Goal: Transaction & Acquisition: Purchase product/service

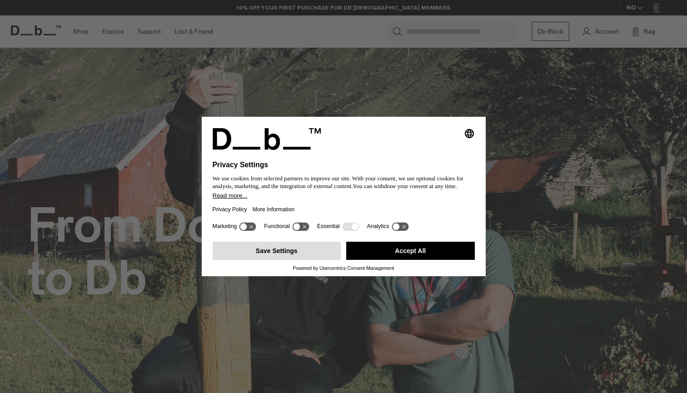
click at [325, 253] on button "Save Settings" at bounding box center [277, 251] width 129 height 18
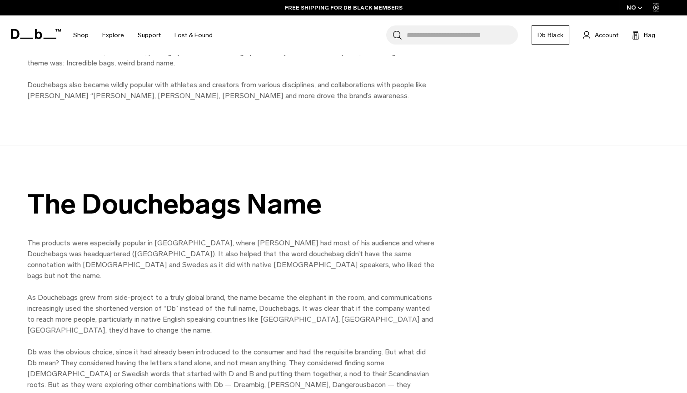
scroll to position [997, 0]
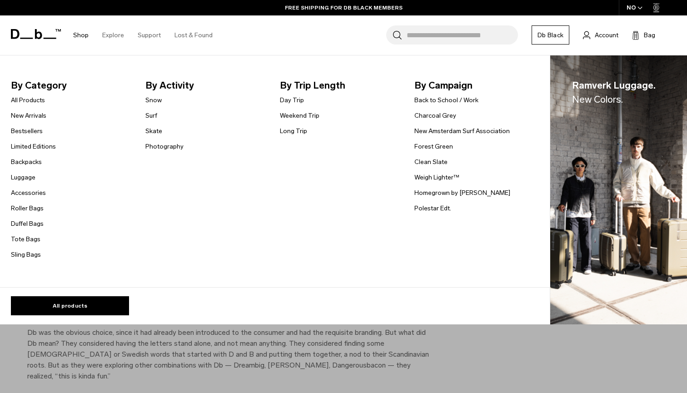
click at [81, 37] on link "Shop" at bounding box center [80, 35] width 15 height 32
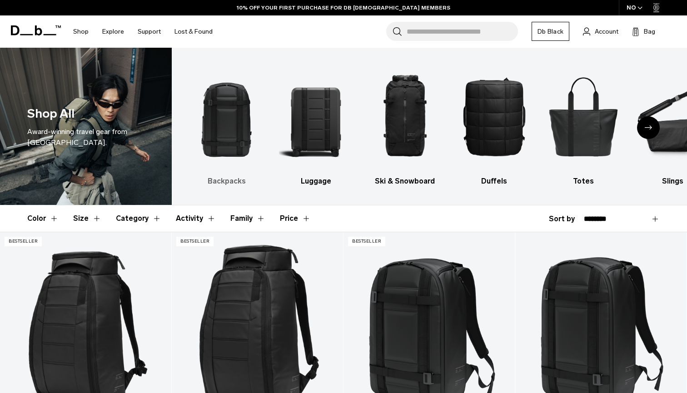
click at [217, 127] on img "1 / 10" at bounding box center [226, 116] width 73 height 110
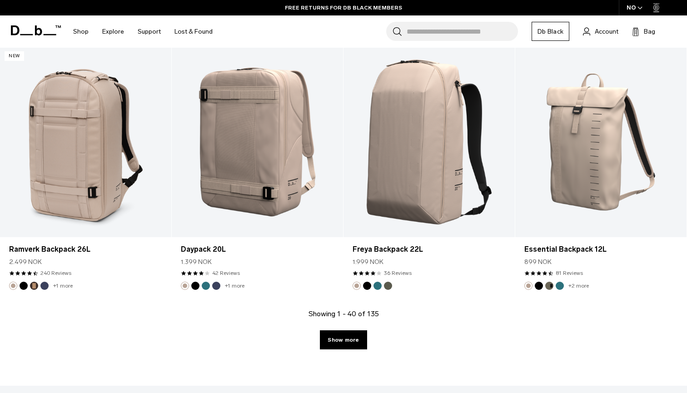
scroll to position [2531, 0]
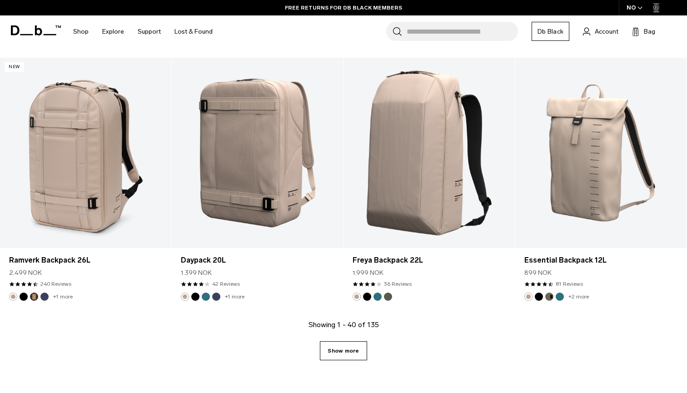
click at [339, 356] on link "Show more" at bounding box center [343, 350] width 47 height 19
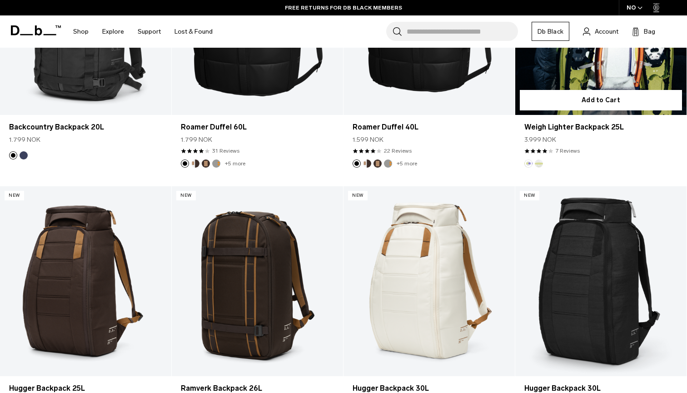
scroll to position [3828, 0]
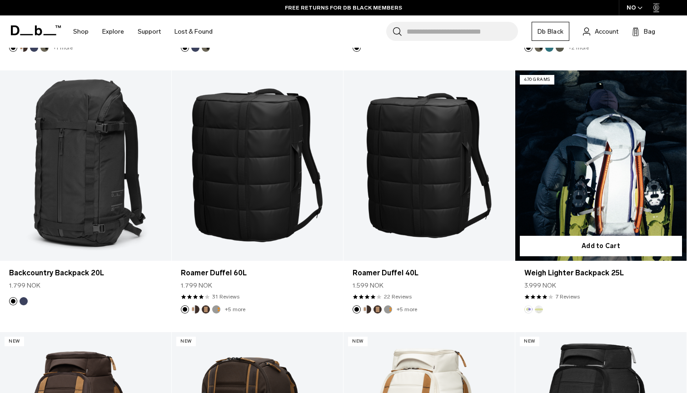
click at [626, 201] on link "Weigh Lighter Backpack 25L" at bounding box center [601, 165] width 171 height 190
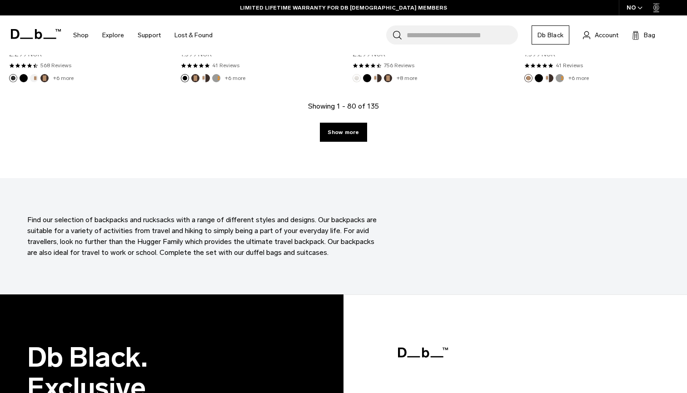
scroll to position [5351, 0]
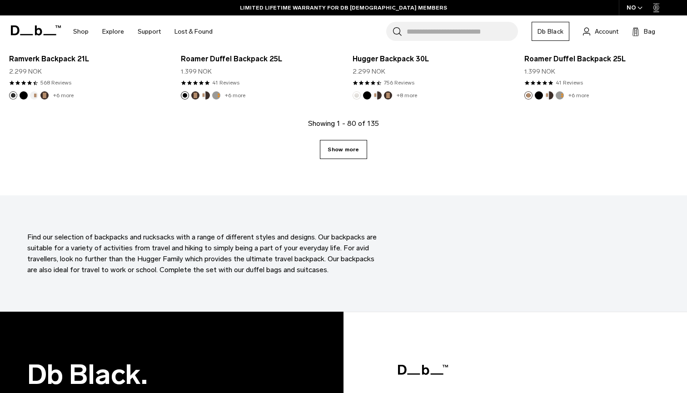
drag, startPoint x: 482, startPoint y: 4, endPoint x: 339, endPoint y: 157, distance: 209.4
click at [339, 157] on link "Show more" at bounding box center [343, 149] width 47 height 19
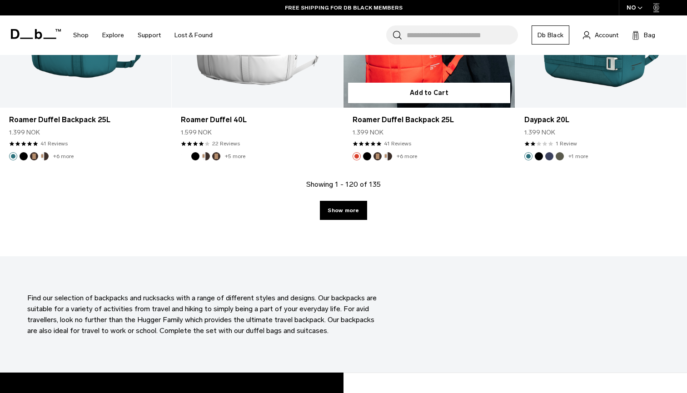
scroll to position [7904, 0]
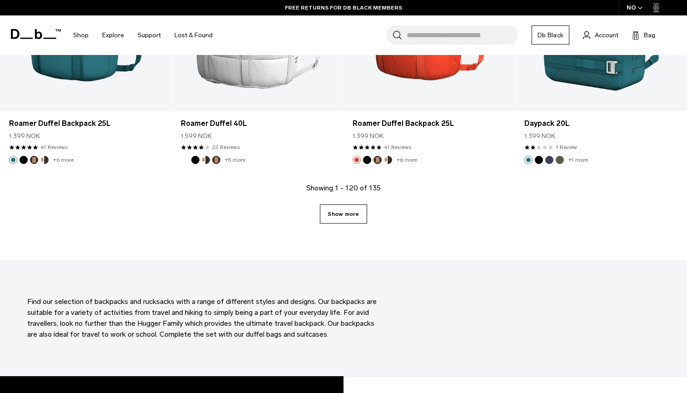
click at [344, 213] on link "Show more" at bounding box center [343, 214] width 47 height 19
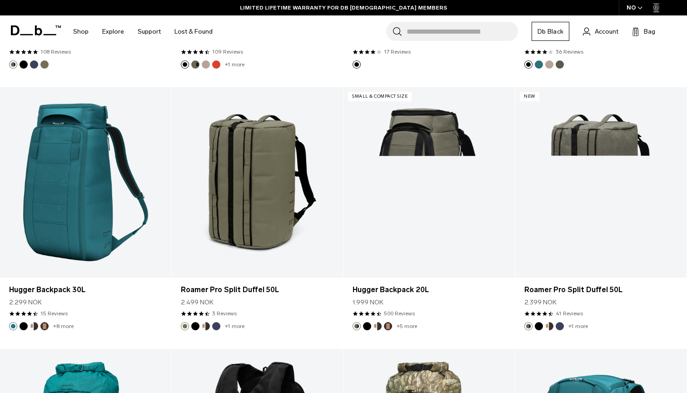
scroll to position [5658, 0]
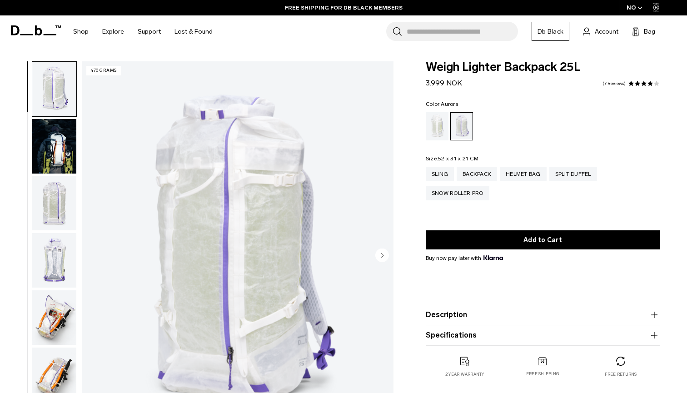
click at [51, 155] on img "button" at bounding box center [54, 146] width 44 height 55
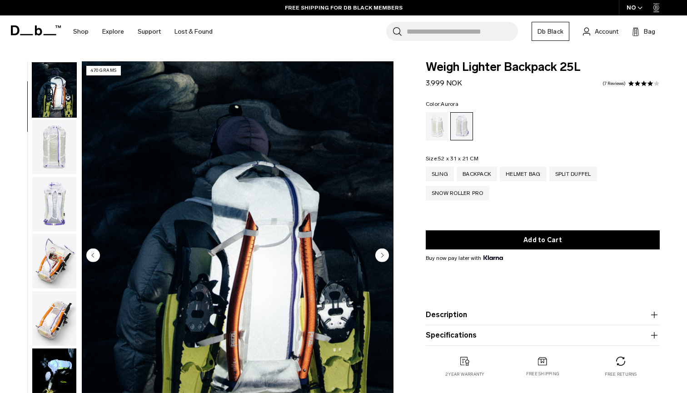
scroll to position [58, 0]
click at [61, 154] on img "button" at bounding box center [54, 146] width 44 height 55
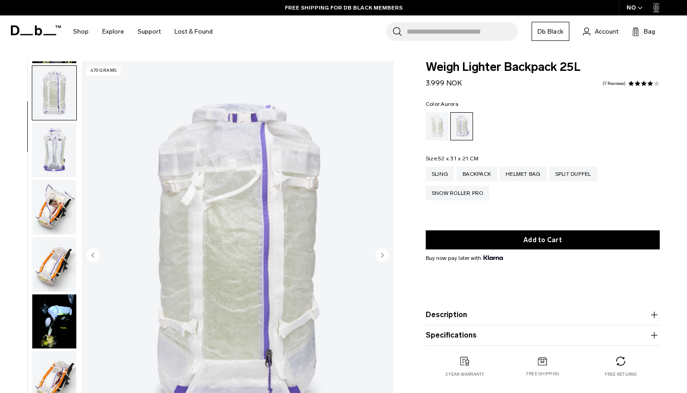
scroll to position [115, 0]
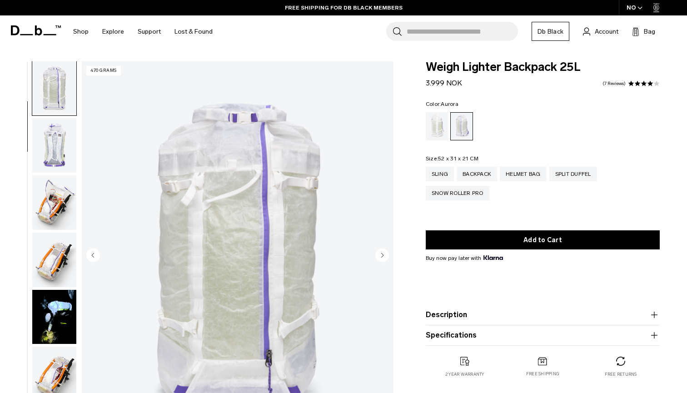
click at [63, 166] on img "button" at bounding box center [54, 145] width 44 height 55
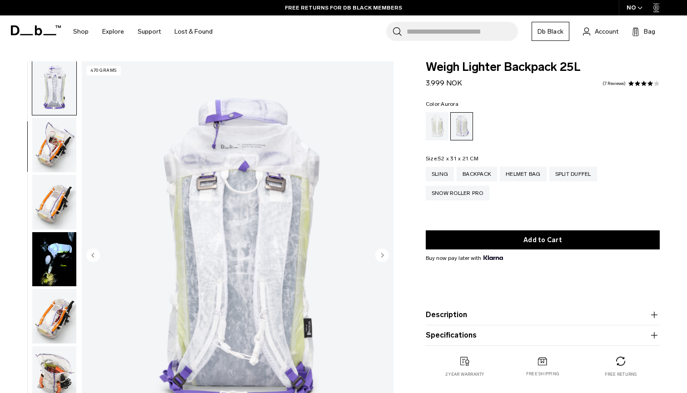
click at [62, 164] on img "button" at bounding box center [54, 145] width 44 height 55
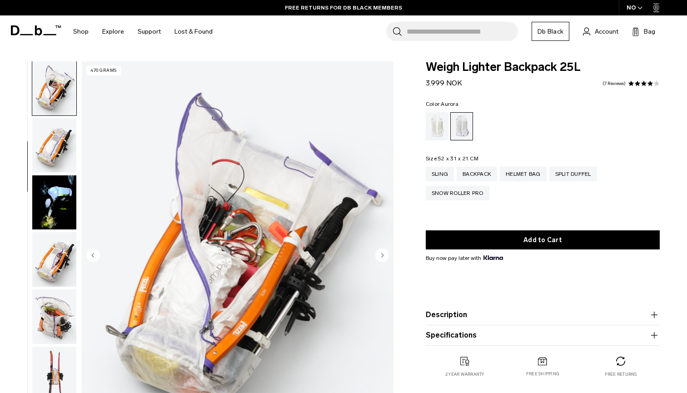
scroll to position [230, 0]
click at [62, 189] on img "button" at bounding box center [54, 202] width 44 height 55
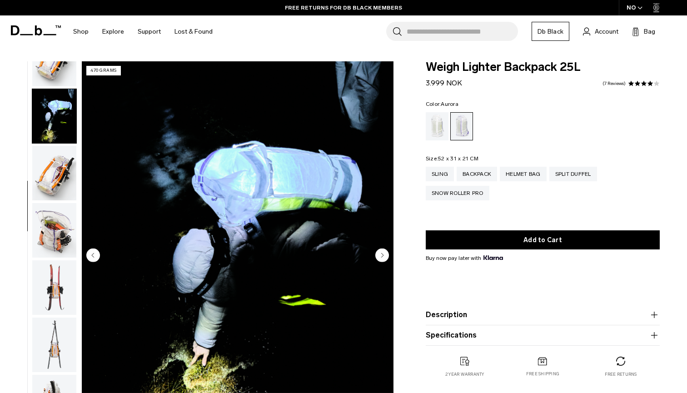
scroll to position [346, 0]
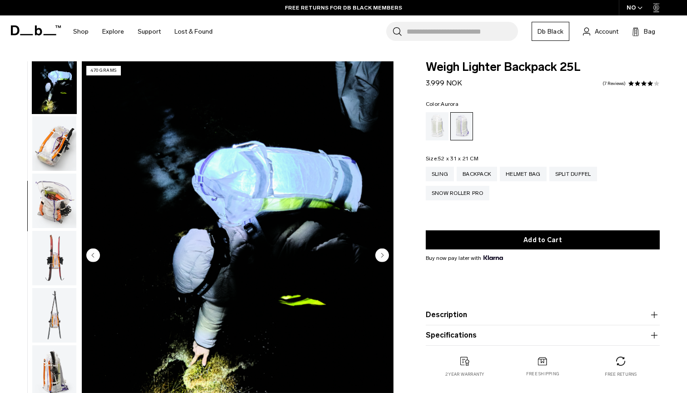
click at [62, 196] on img "button" at bounding box center [54, 201] width 44 height 55
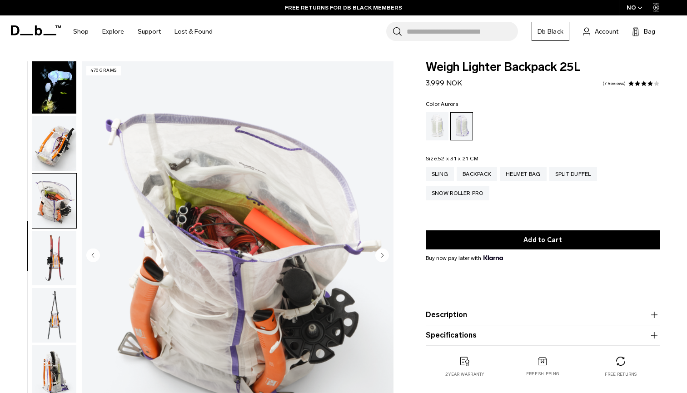
scroll to position [461, 0]
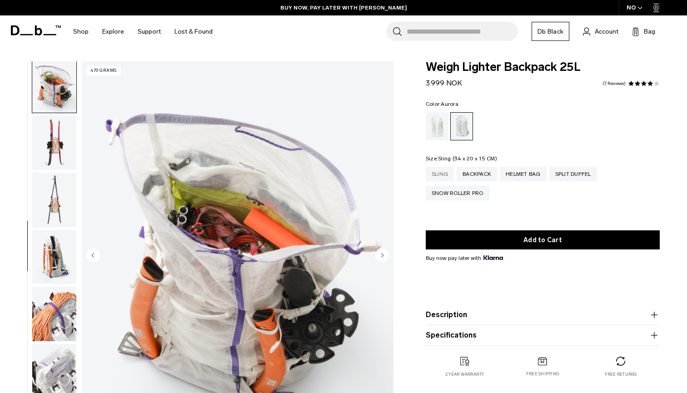
click at [433, 172] on div "Sling" at bounding box center [440, 174] width 28 height 15
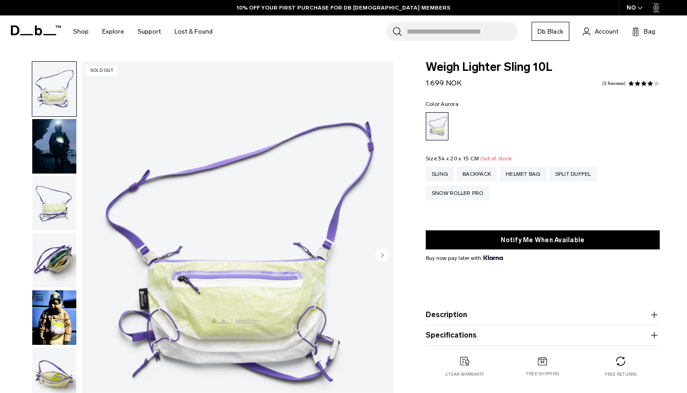
click at [387, 253] on circle "Next slide" at bounding box center [383, 255] width 14 height 14
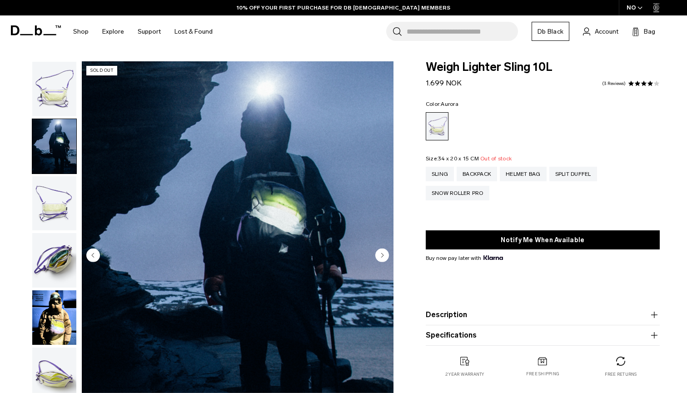
click at [384, 255] on circle "Next slide" at bounding box center [383, 255] width 14 height 14
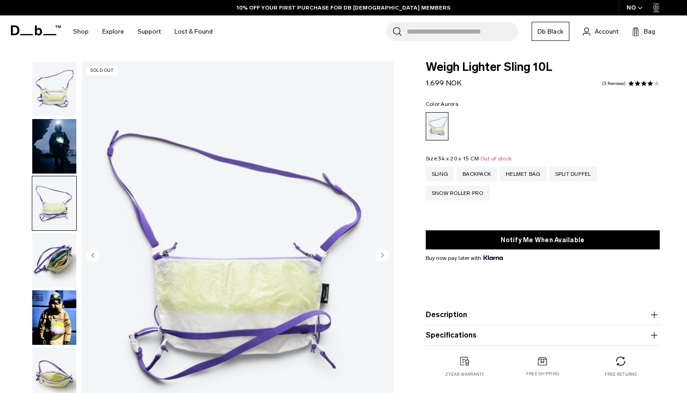
click at [384, 255] on circle "Next slide" at bounding box center [383, 255] width 14 height 14
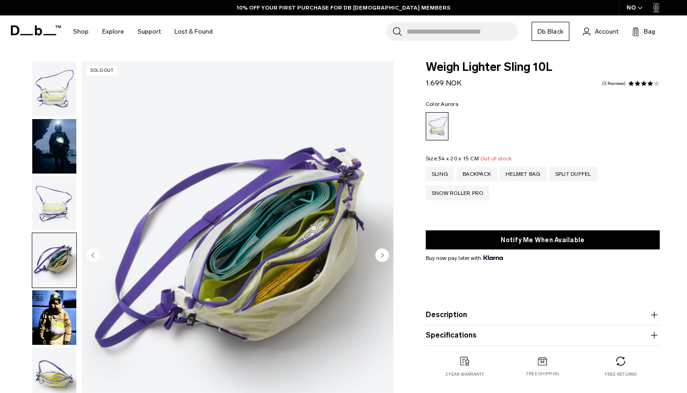
click at [384, 255] on circle "Next slide" at bounding box center [383, 255] width 14 height 14
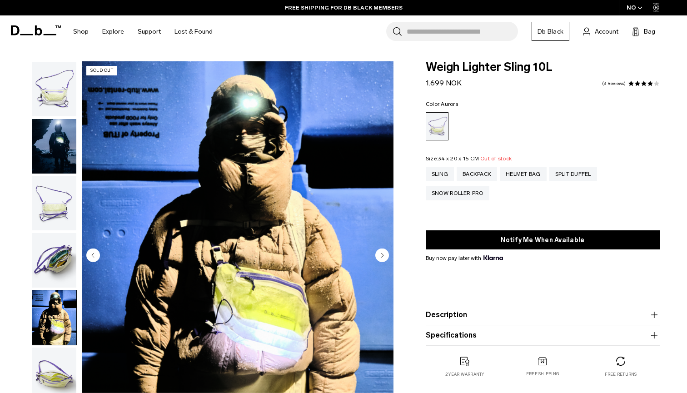
click at [384, 255] on icon "Next slide" at bounding box center [382, 255] width 2 height 4
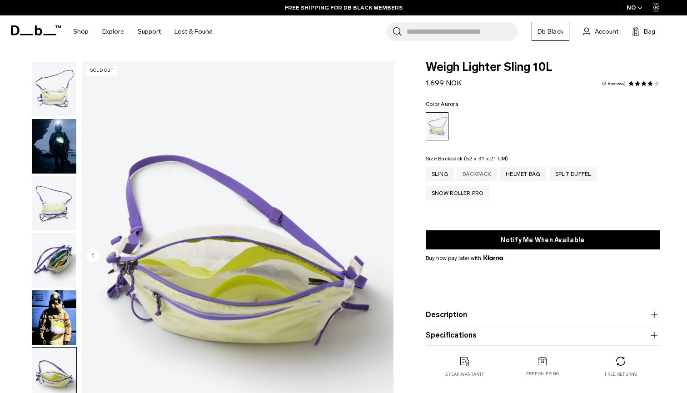
click at [490, 175] on div "Backpack" at bounding box center [477, 174] width 40 height 15
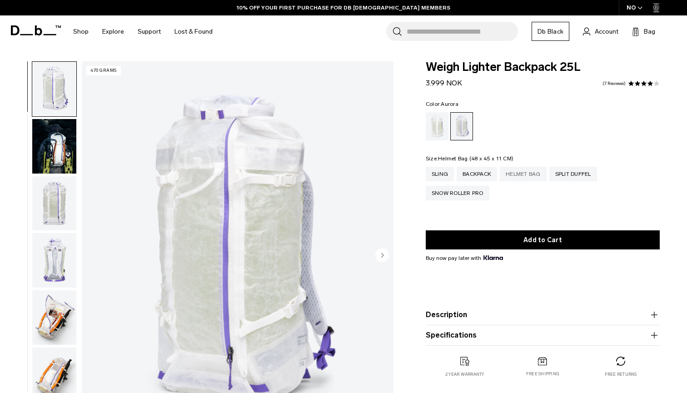
click at [539, 171] on div "Helmet Bag" at bounding box center [523, 174] width 47 height 15
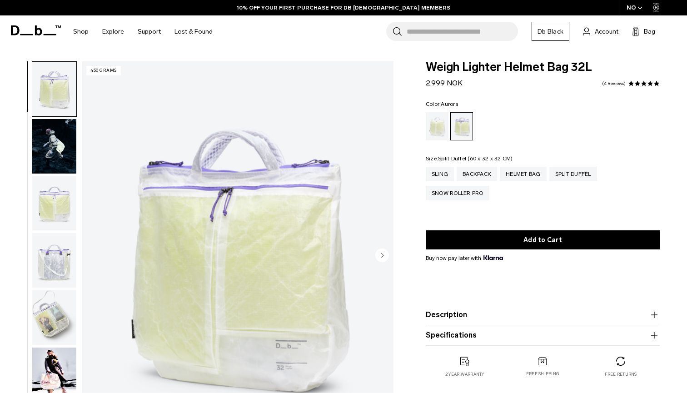
click at [581, 175] on div "Split Duffel" at bounding box center [574, 174] width 48 height 15
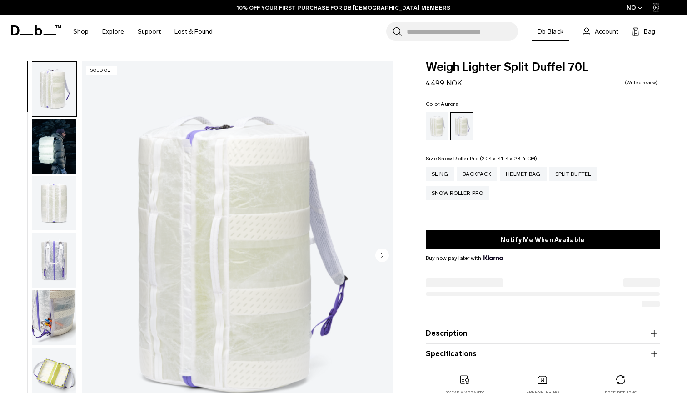
click at [459, 193] on div "Snow Roller Pro" at bounding box center [458, 193] width 64 height 15
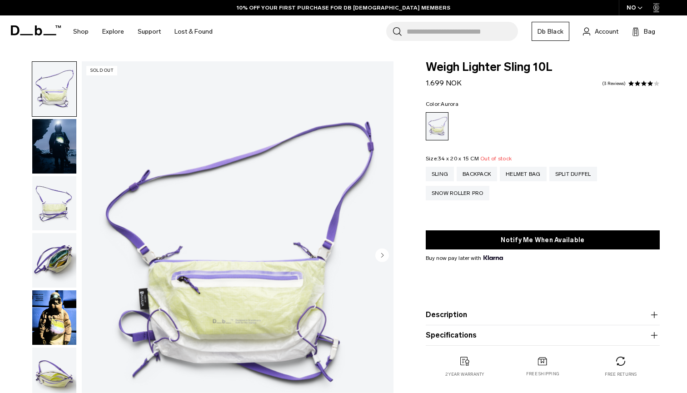
click at [54, 157] on img "button" at bounding box center [54, 146] width 44 height 55
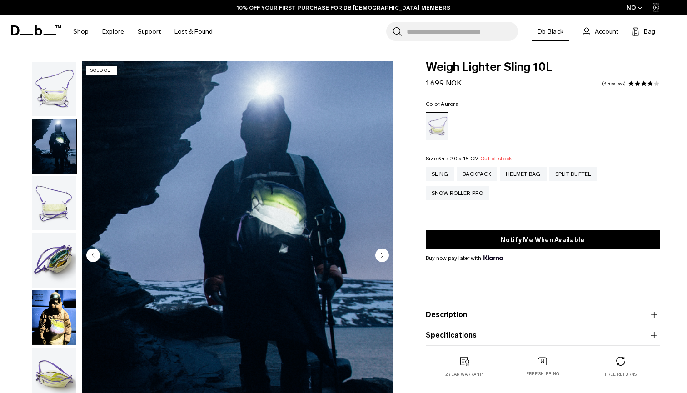
click at [54, 200] on img "button" at bounding box center [54, 203] width 44 height 55
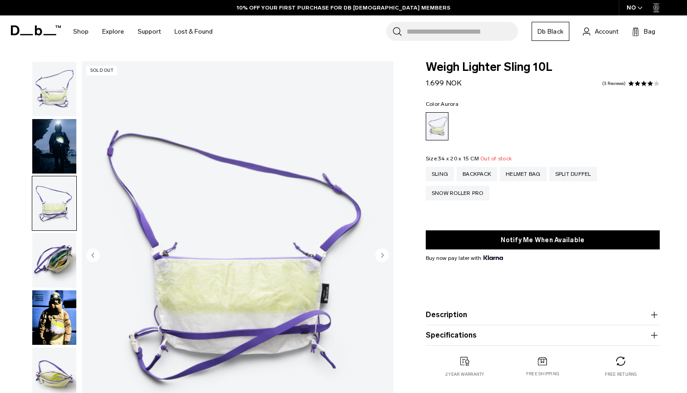
click at [56, 276] on img "button" at bounding box center [54, 260] width 44 height 55
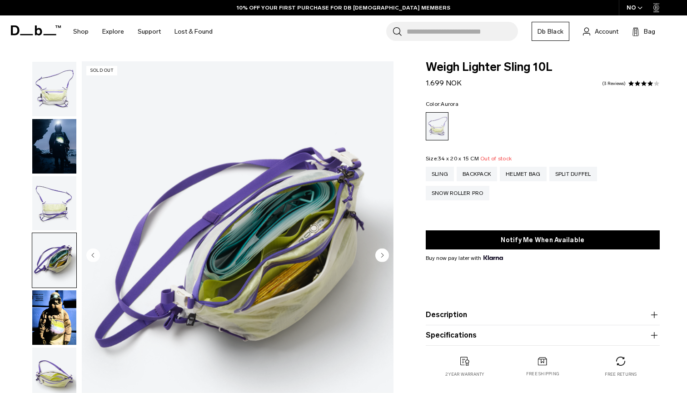
click at [58, 300] on img "button" at bounding box center [54, 318] width 44 height 55
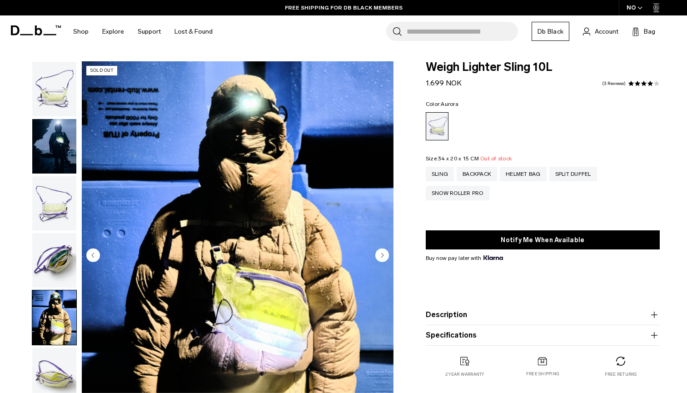
click at [55, 351] on img "button" at bounding box center [54, 375] width 44 height 55
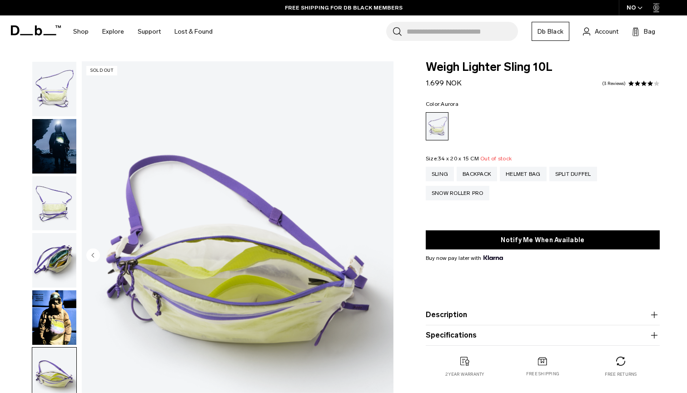
click at [54, 105] on img "button" at bounding box center [54, 89] width 44 height 55
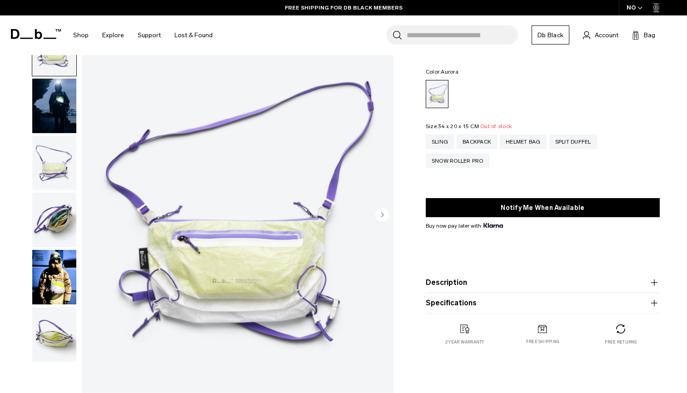
scroll to position [37, 0]
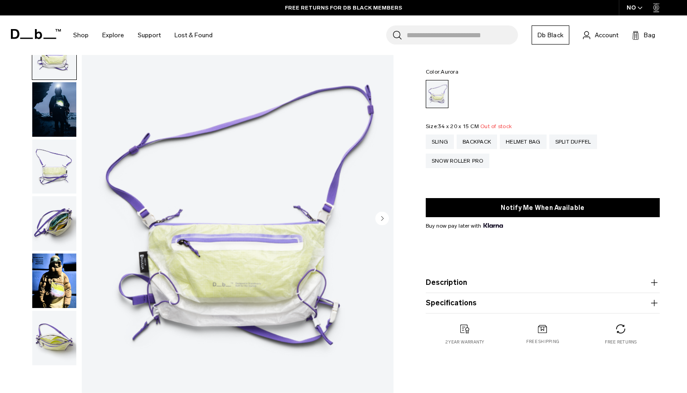
click at [54, 129] on img "button" at bounding box center [54, 109] width 44 height 55
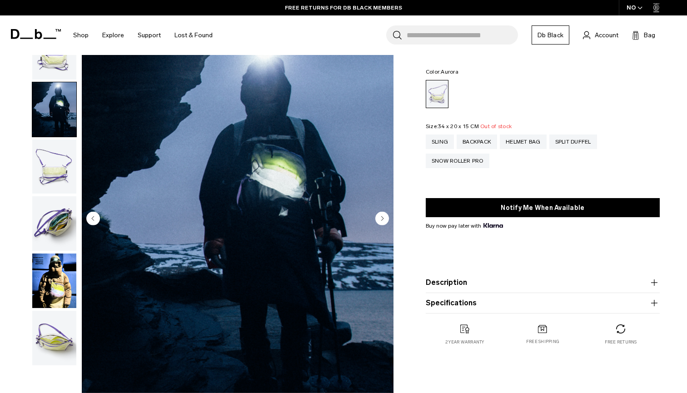
click at [62, 163] on img "button" at bounding box center [54, 167] width 44 height 55
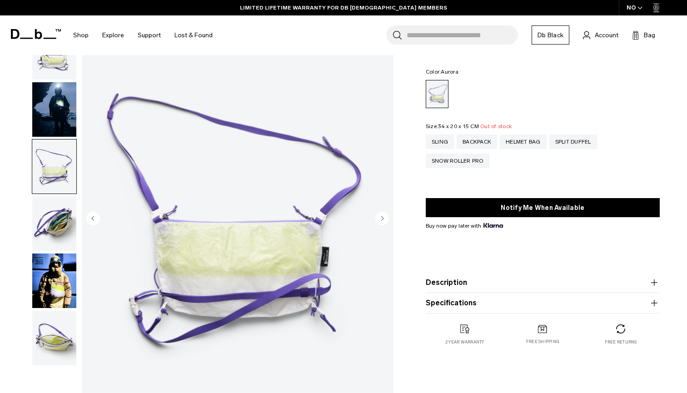
click at [60, 230] on img "button" at bounding box center [54, 223] width 44 height 55
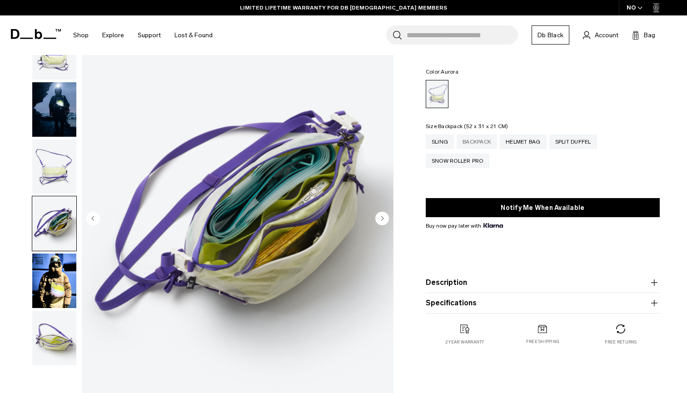
click at [478, 140] on div "Backpack" at bounding box center [477, 142] width 40 height 15
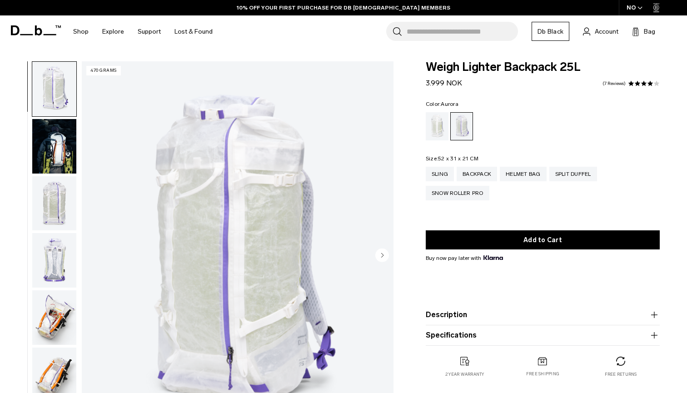
click at [65, 159] on img "button" at bounding box center [54, 146] width 44 height 55
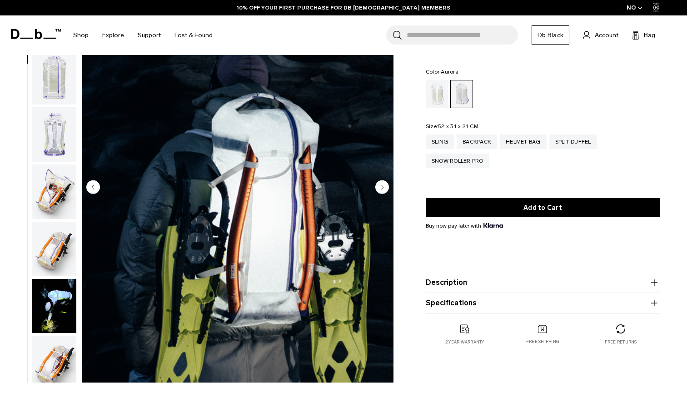
scroll to position [67, 0]
